Goal: Transaction & Acquisition: Purchase product/service

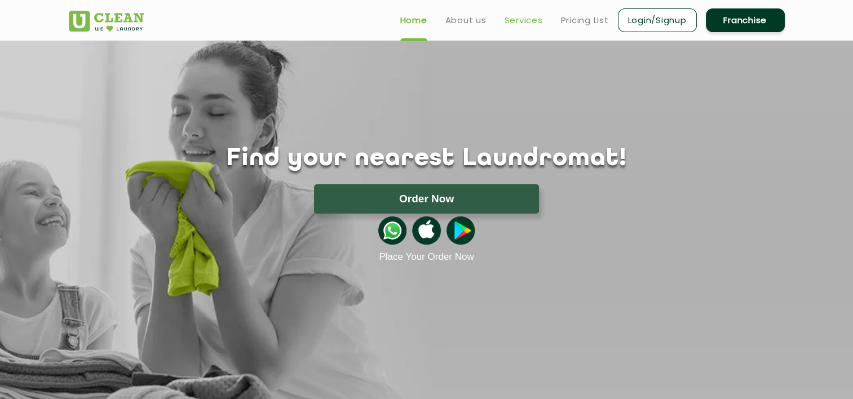
click at [521, 17] on link "Services" at bounding box center [524, 21] width 38 height 14
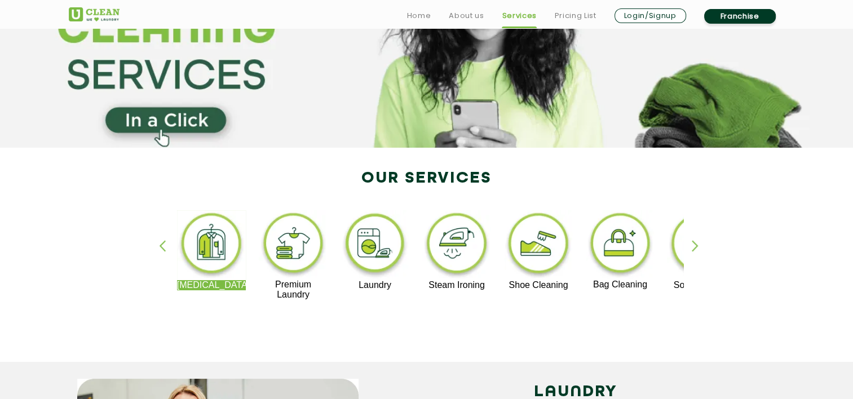
scroll to position [195, 0]
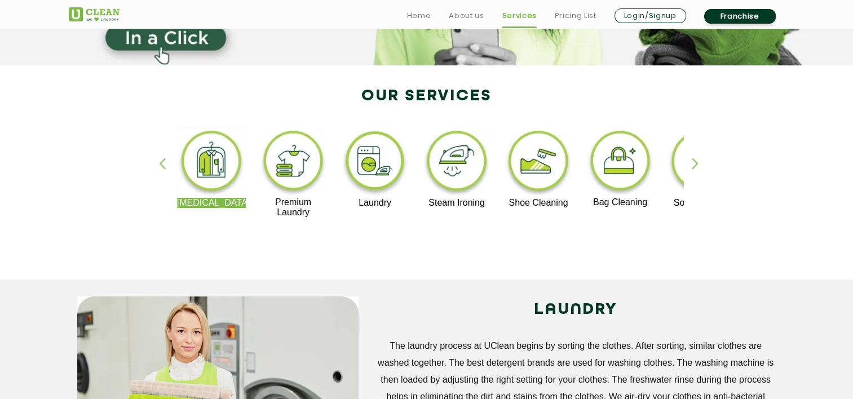
click at [376, 173] on img at bounding box center [374, 163] width 69 height 70
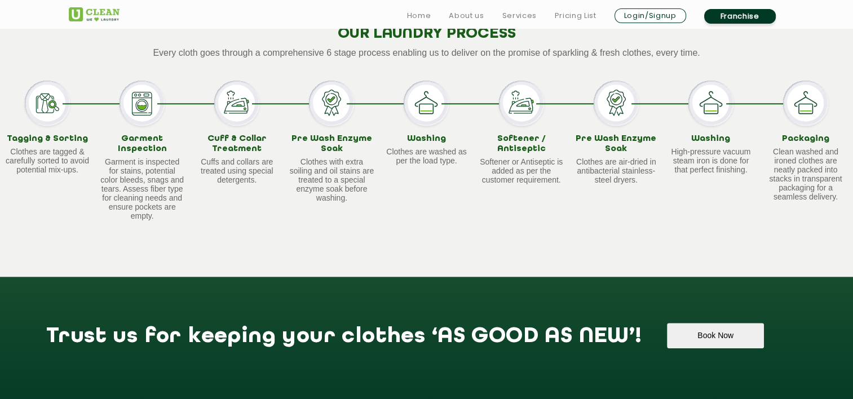
scroll to position [1396, 0]
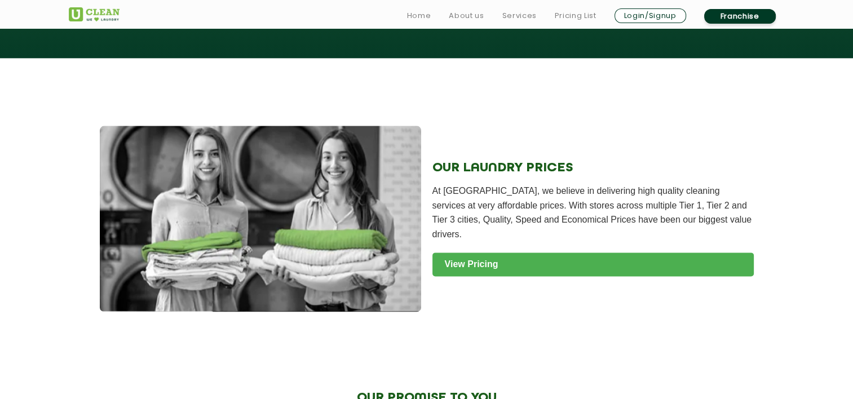
click at [506, 276] on link "View Pricing" at bounding box center [592, 265] width 321 height 24
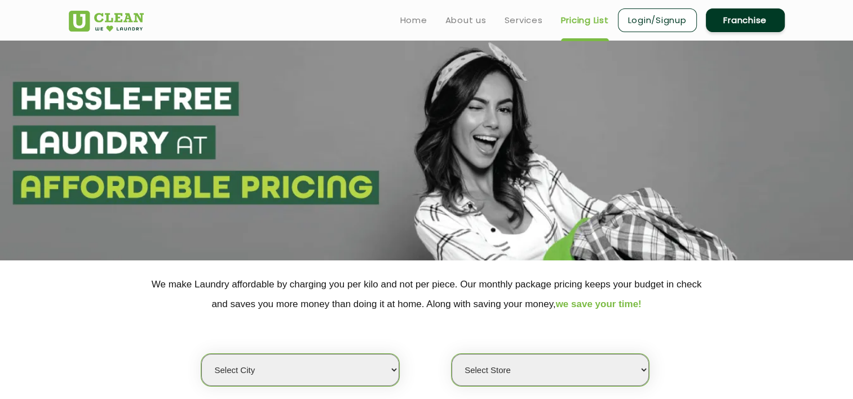
click at [391, 368] on select "Select city Aalo Agartala Agra Ahmedabad Akola Aligarh Alwar - UClean Select Am…" at bounding box center [299, 370] width 197 height 32
select select "6"
click at [201, 354] on select "Select city Aalo Agartala Agra Ahmedabad Akola Aligarh Alwar - UClean Select Am…" at bounding box center [299, 370] width 197 height 32
click at [497, 362] on select "Select Store UClean Bhartiya city UClean Hunasamaranahalli UClean KR Puram Beng…" at bounding box center [550, 370] width 197 height 32
select select "326"
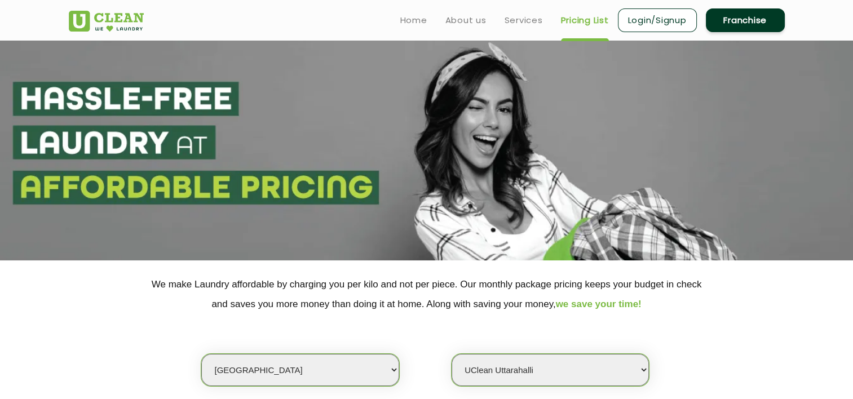
click at [452, 354] on select "Select Store UClean Bhartiya city UClean Hunasamaranahalli UClean KR Puram Beng…" at bounding box center [550, 370] width 197 height 32
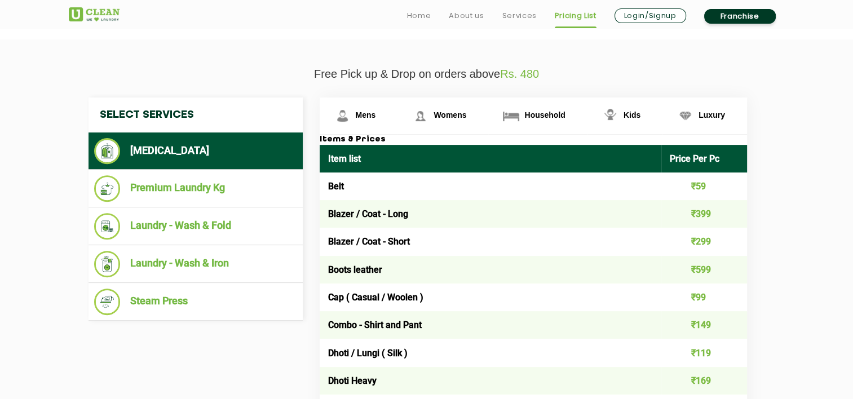
scroll to position [383, 0]
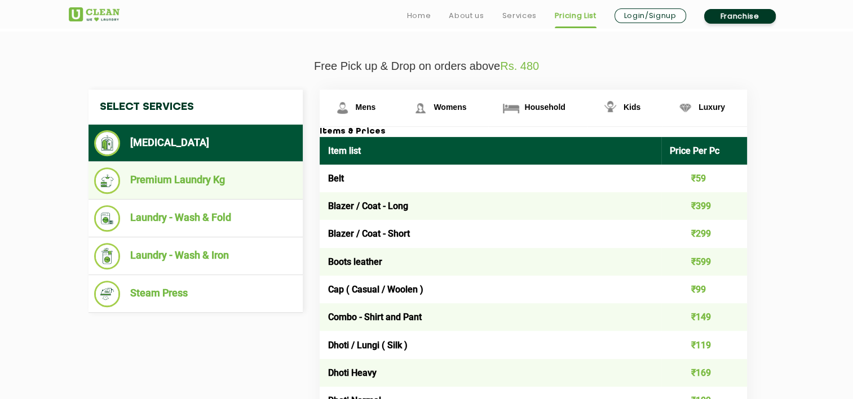
click at [207, 185] on li "Premium Laundry Kg" at bounding box center [195, 180] width 203 height 26
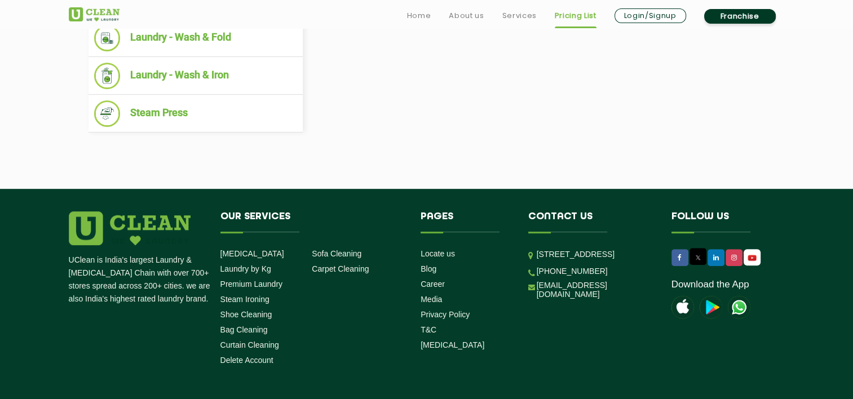
scroll to position [586, 0]
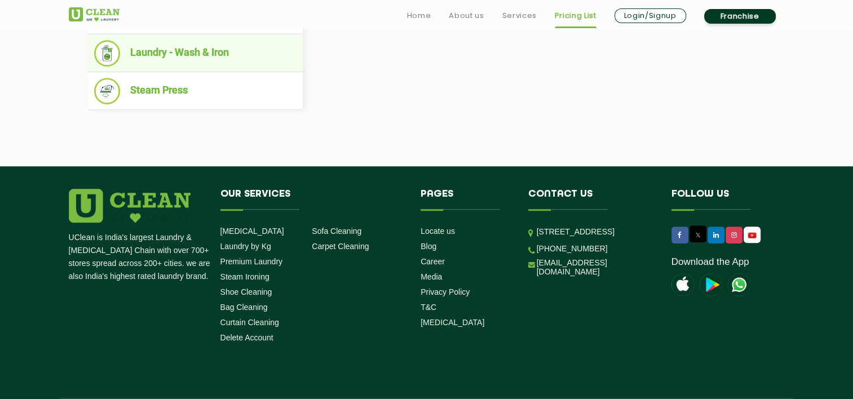
click at [180, 52] on li "Laundry - Wash & Iron" at bounding box center [195, 53] width 203 height 26
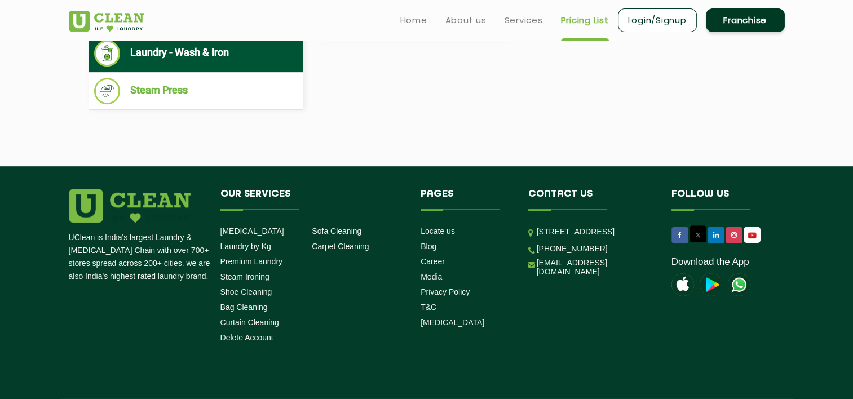
scroll to position [237, 0]
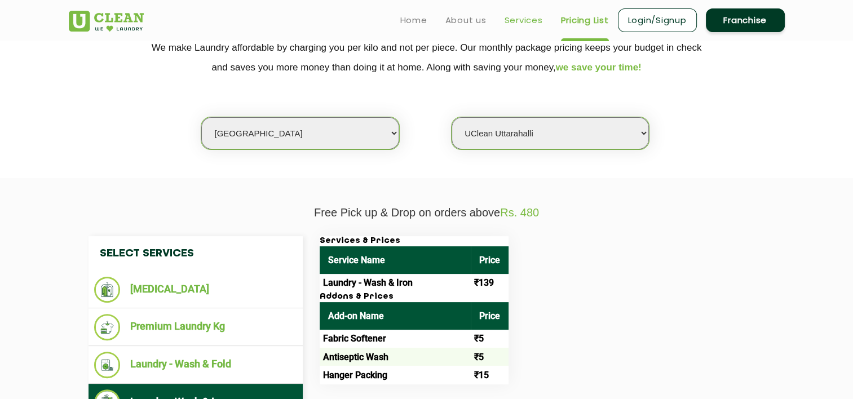
click at [528, 20] on link "Services" at bounding box center [524, 21] width 38 height 14
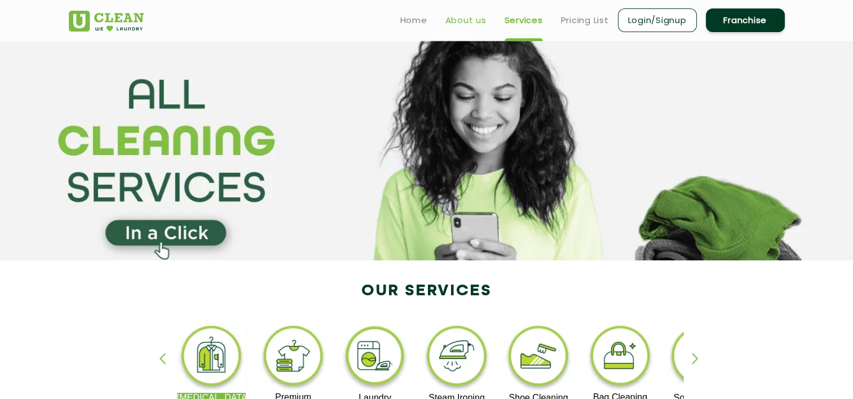
click at [462, 19] on link "About us" at bounding box center [465, 21] width 41 height 14
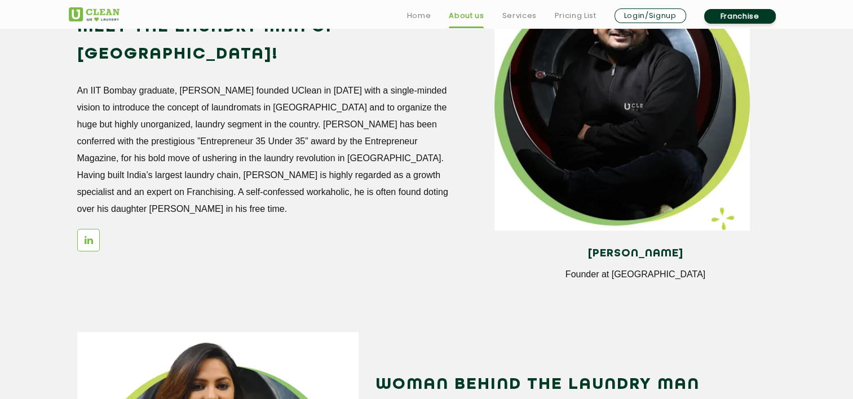
scroll to position [1396, 0]
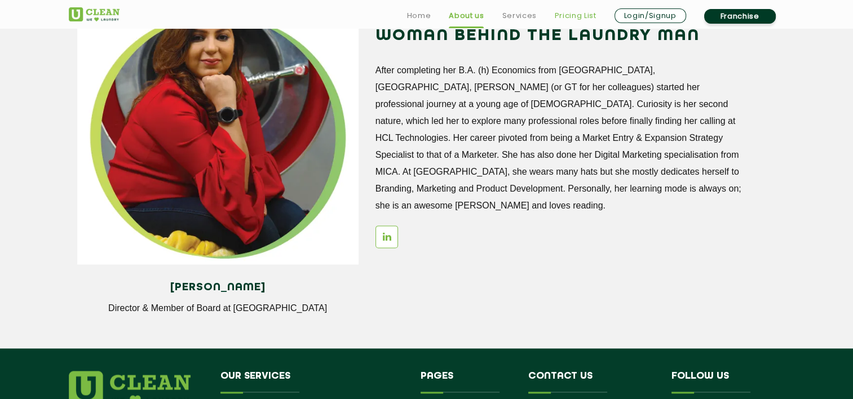
click at [577, 14] on link "Pricing List" at bounding box center [576, 16] width 42 height 14
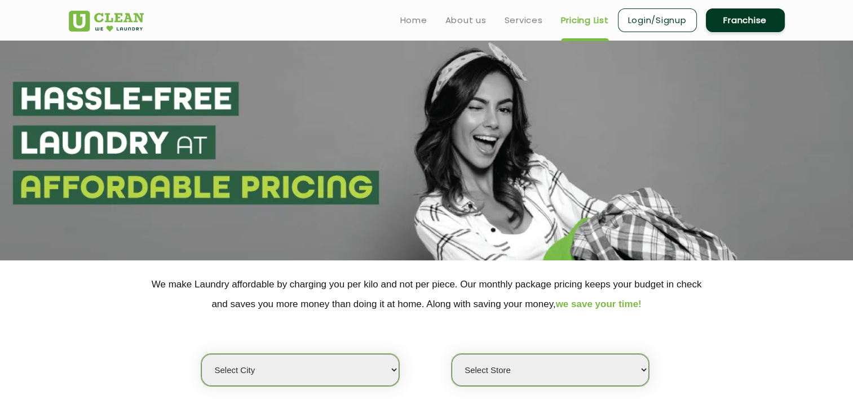
select select "0"
click at [418, 21] on link "Home" at bounding box center [413, 21] width 27 height 14
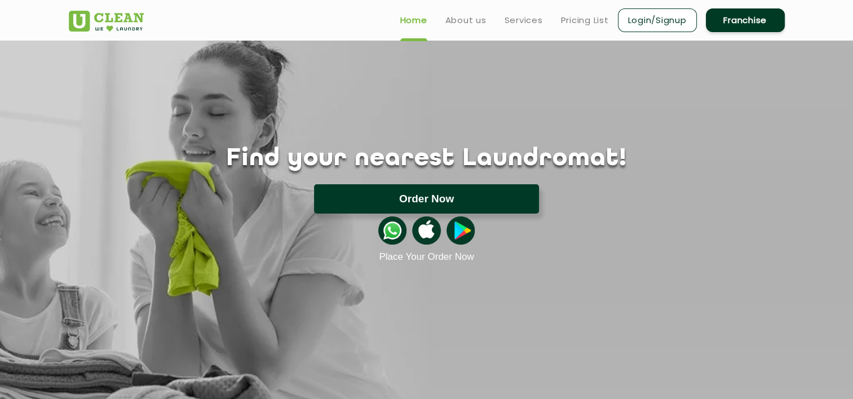
click at [421, 196] on button "Order Now" at bounding box center [426, 198] width 225 height 29
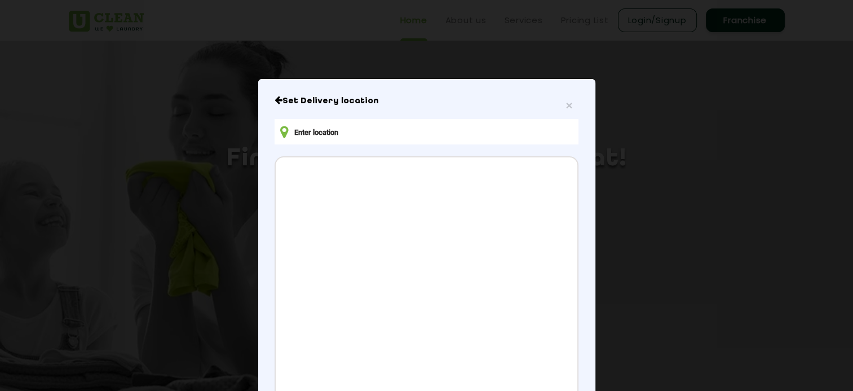
click at [324, 134] on input "text" at bounding box center [426, 131] width 303 height 25
click at [339, 200] on div at bounding box center [426, 282] width 301 height 251
click at [345, 191] on div at bounding box center [426, 282] width 301 height 251
click at [392, 213] on div at bounding box center [426, 282] width 301 height 251
click at [414, 133] on input "Uttarahalli Lake, Uttarahalli Hobli, Bengaluru, Karnataka" at bounding box center [426, 131] width 303 height 25
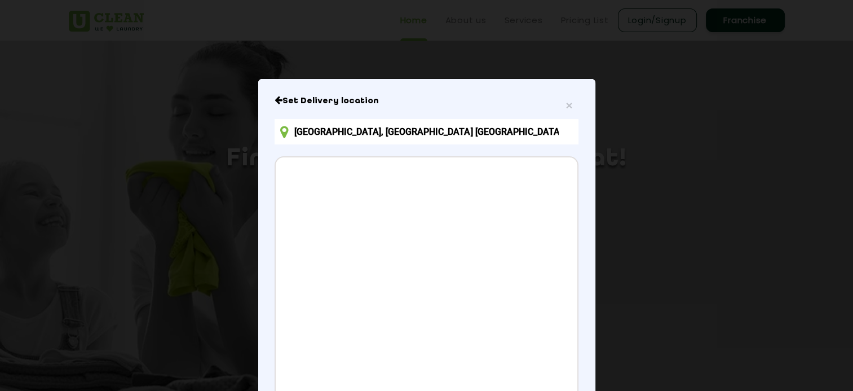
click at [414, 133] on input "Uttarahalli Lake, Uttarahalli Hobli, Bengaluru, Karnataka" at bounding box center [426, 131] width 303 height 25
click at [396, 222] on div at bounding box center [426, 282] width 301 height 251
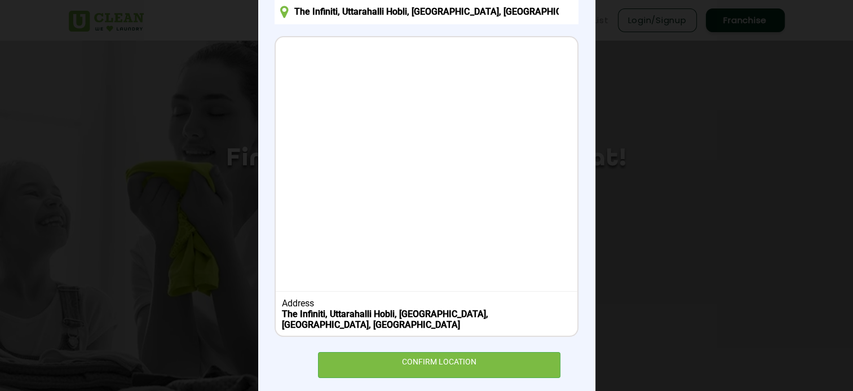
scroll to position [131, 0]
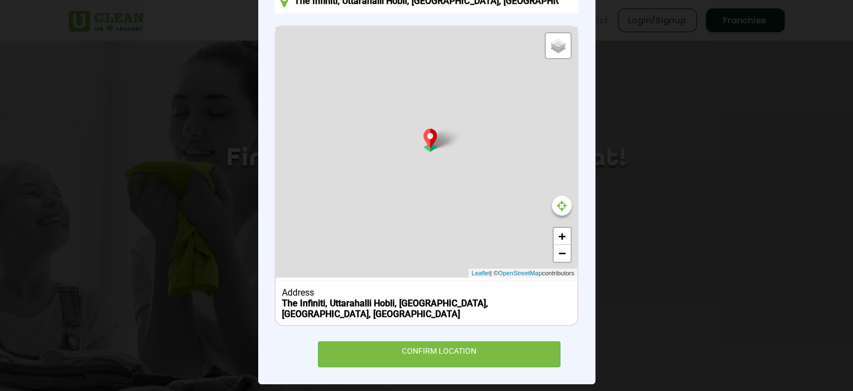
type input "The Infiniti, 555, Friends Colony, Uttarahalli Hobli, Bengaluru, Karnataka 5600…"
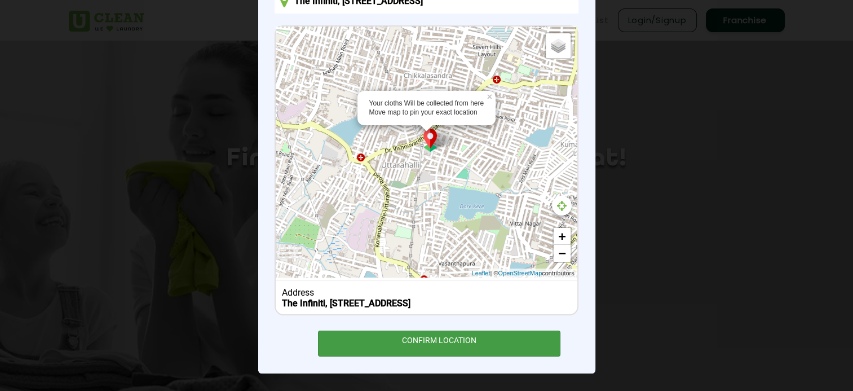
click at [432, 356] on div "CONFIRM LOCATION" at bounding box center [439, 342] width 243 height 25
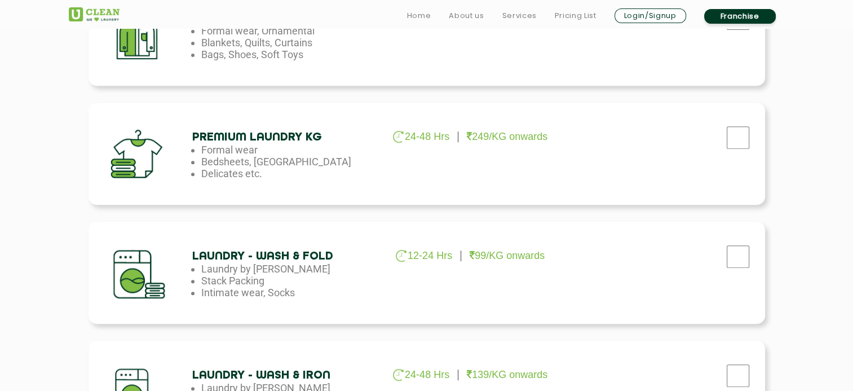
scroll to position [511, 0]
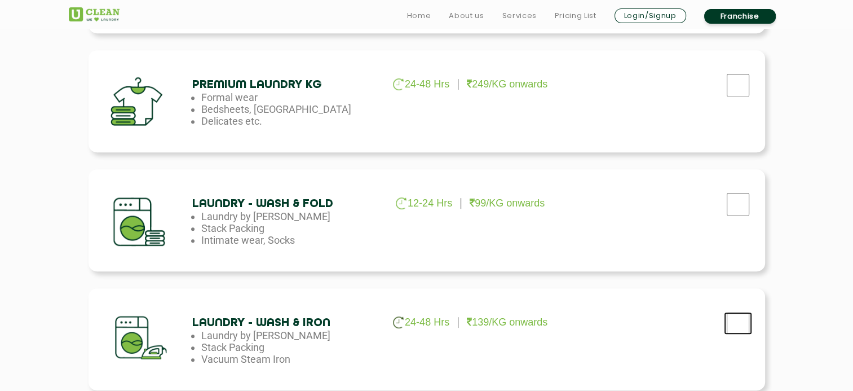
click at [742, 323] on input "checkbox" at bounding box center [738, 323] width 28 height 23
checkbox input "true"
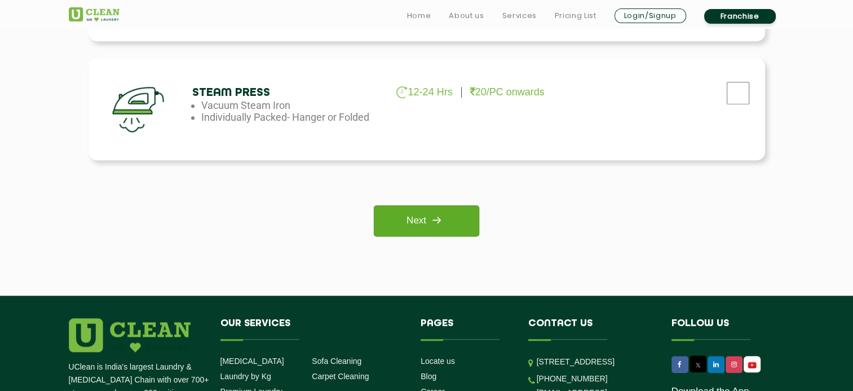
click at [427, 222] on img at bounding box center [436, 220] width 20 height 20
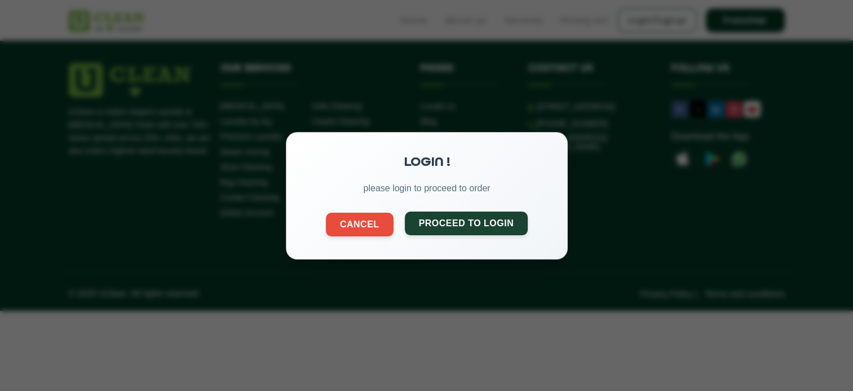
click at [443, 220] on button "Proceed to Login" at bounding box center [465, 223] width 123 height 24
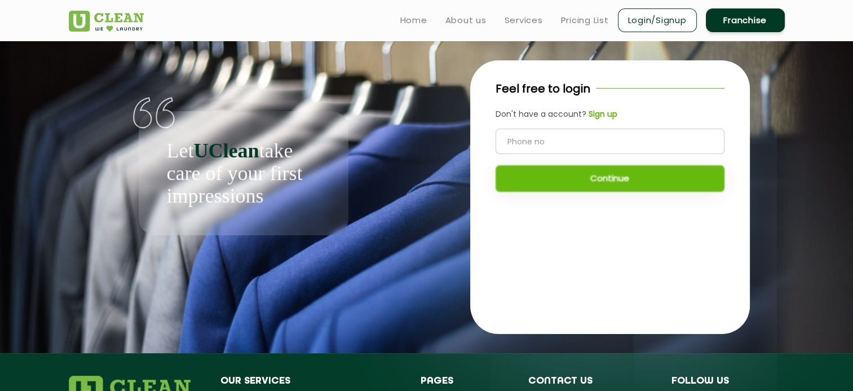
click at [523, 144] on input "tel" at bounding box center [609, 141] width 229 height 25
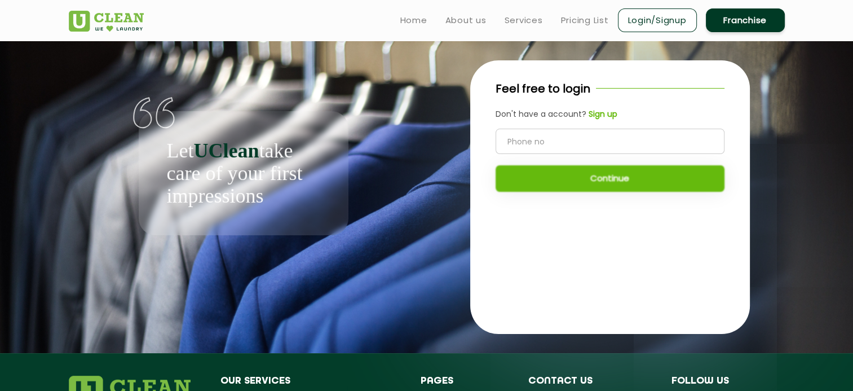
click at [523, 144] on input "tel" at bounding box center [609, 141] width 229 height 25
type input "7259200550"
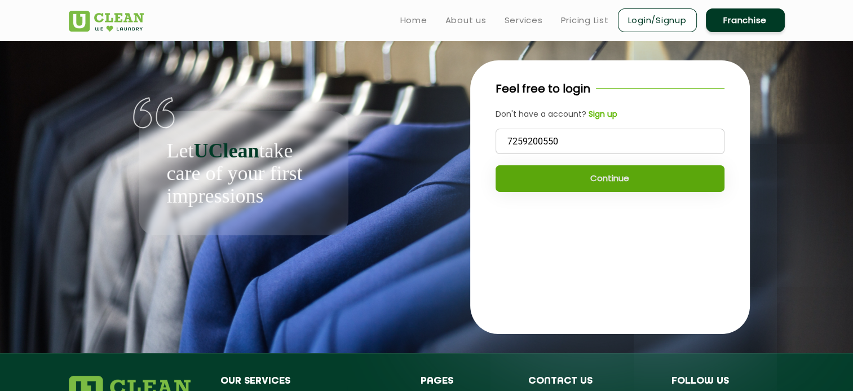
click at [595, 179] on button "Continue" at bounding box center [609, 178] width 229 height 26
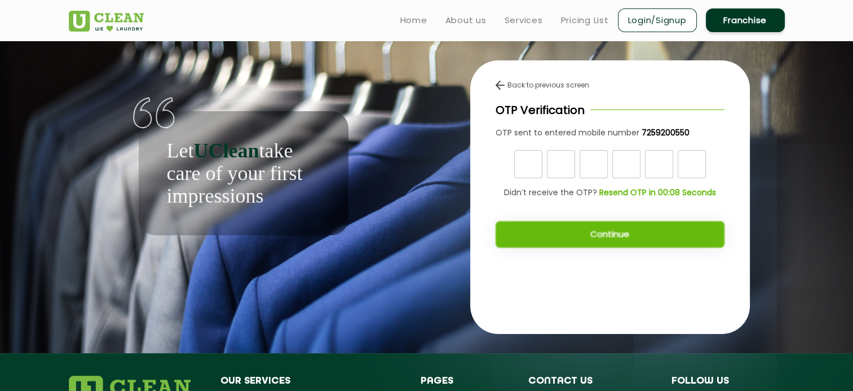
click at [608, 192] on b "Resend OTP in 00:08 Seconds" at bounding box center [657, 192] width 117 height 11
click at [652, 192] on b "Resend OTP" at bounding box center [657, 192] width 47 height 11
click at [530, 160] on input "text" at bounding box center [528, 164] width 28 height 28
type input "7"
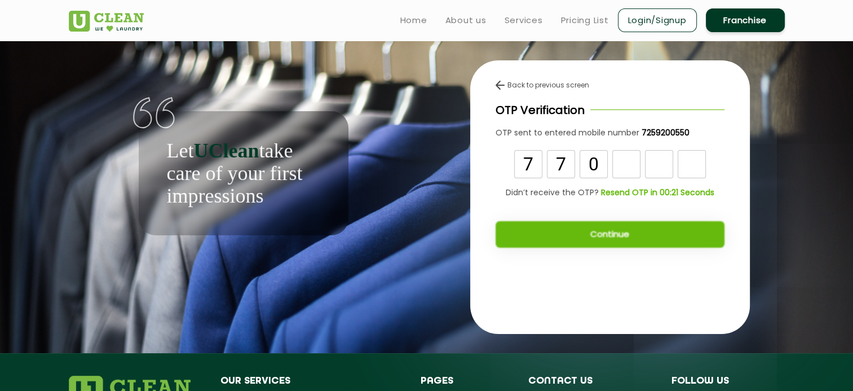
type input "0"
type input "9"
type input "3"
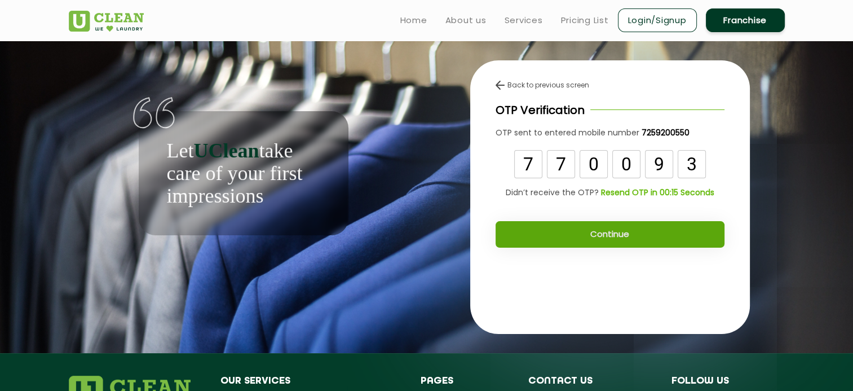
click at [617, 236] on button "Continue" at bounding box center [609, 234] width 229 height 26
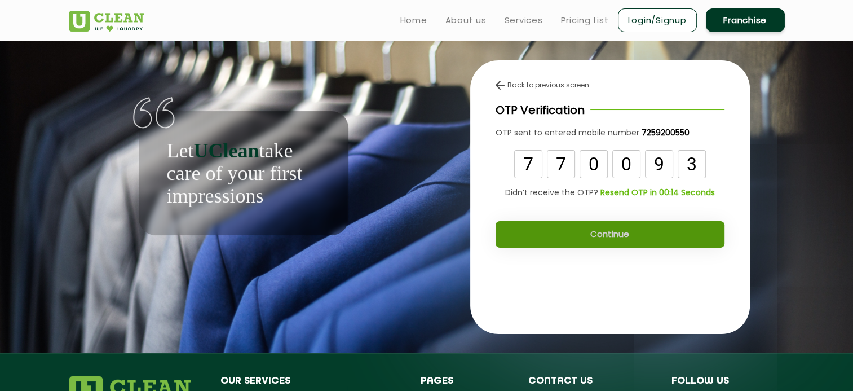
click at [617, 236] on button "Continue" at bounding box center [609, 234] width 229 height 26
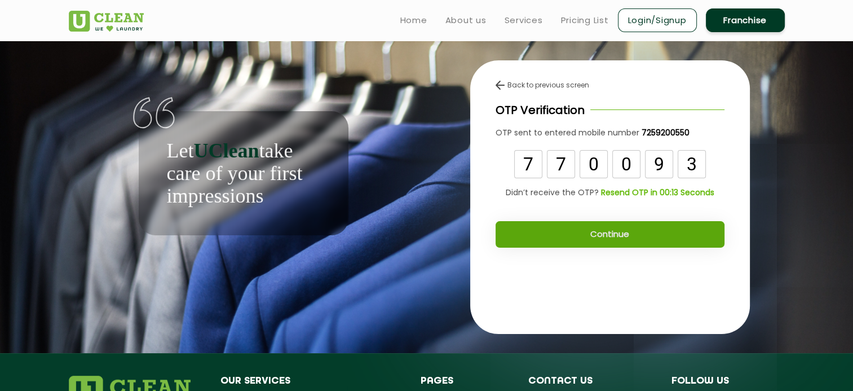
click at [617, 236] on button "Continue" at bounding box center [609, 234] width 229 height 26
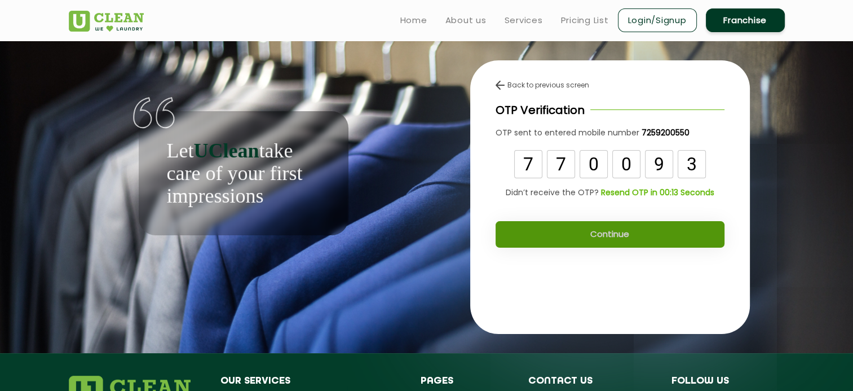
click at [617, 236] on button "Continue" at bounding box center [609, 234] width 229 height 26
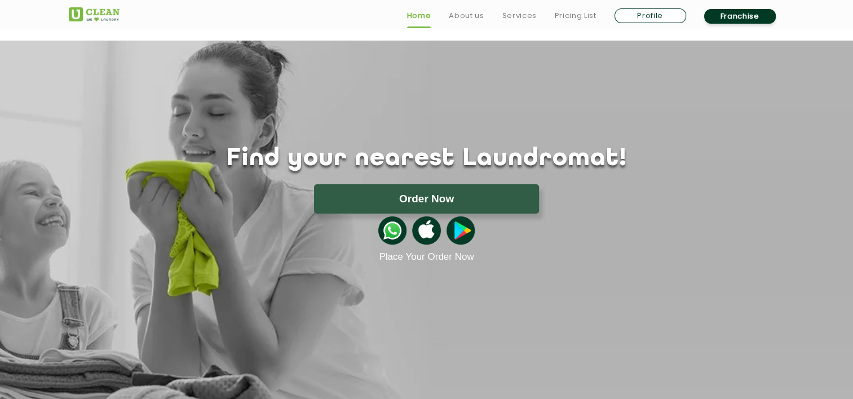
scroll to position [349, 0]
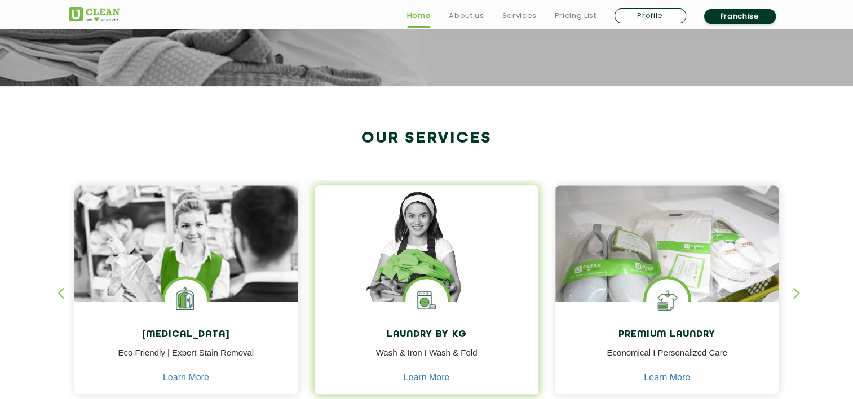
click at [432, 339] on h4 "Laundry by Kg" at bounding box center [426, 335] width 207 height 11
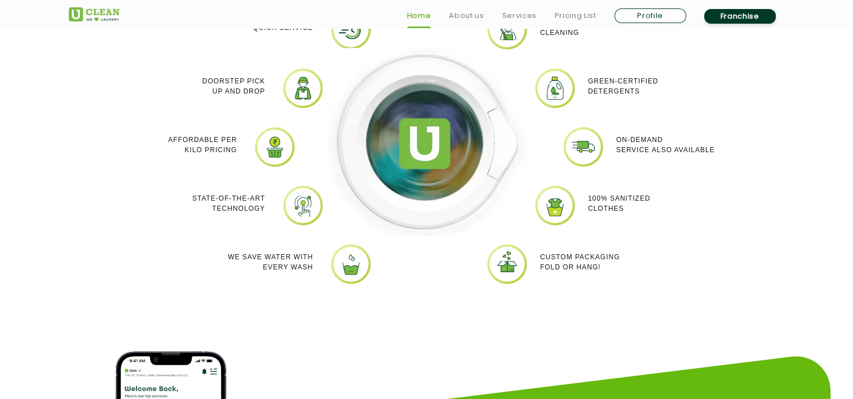
scroll to position [1396, 0]
